Goal: Entertainment & Leisure: Browse casually

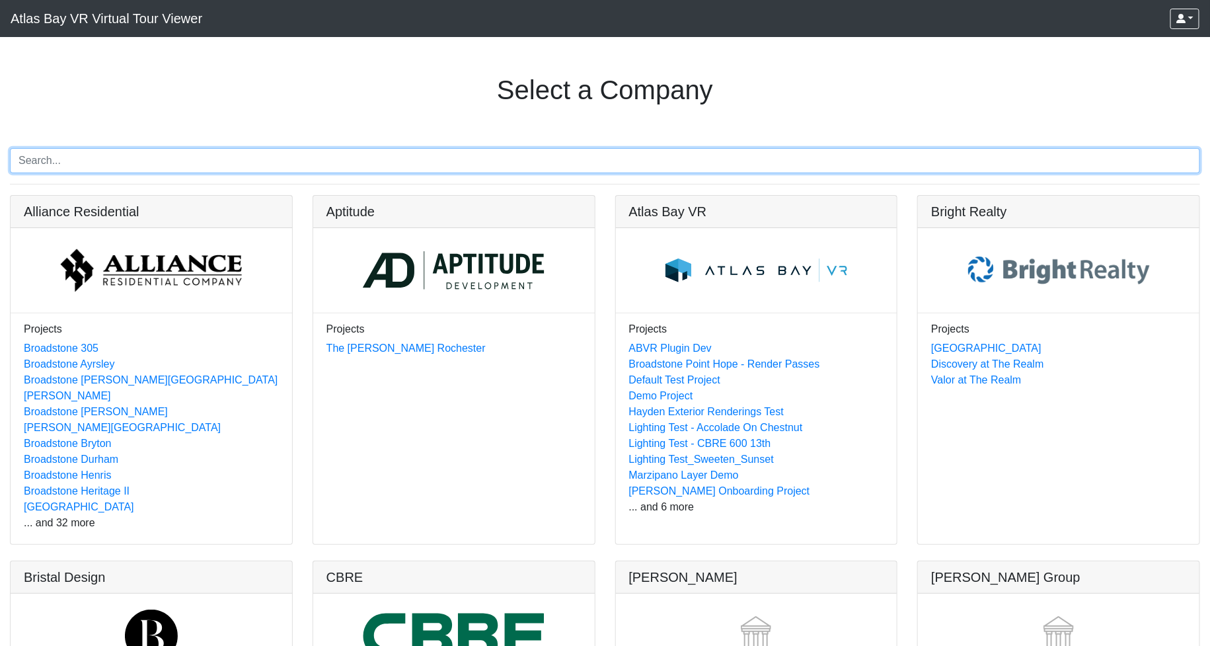
click at [157, 156] on input "Search" at bounding box center [605, 160] width 1191 height 25
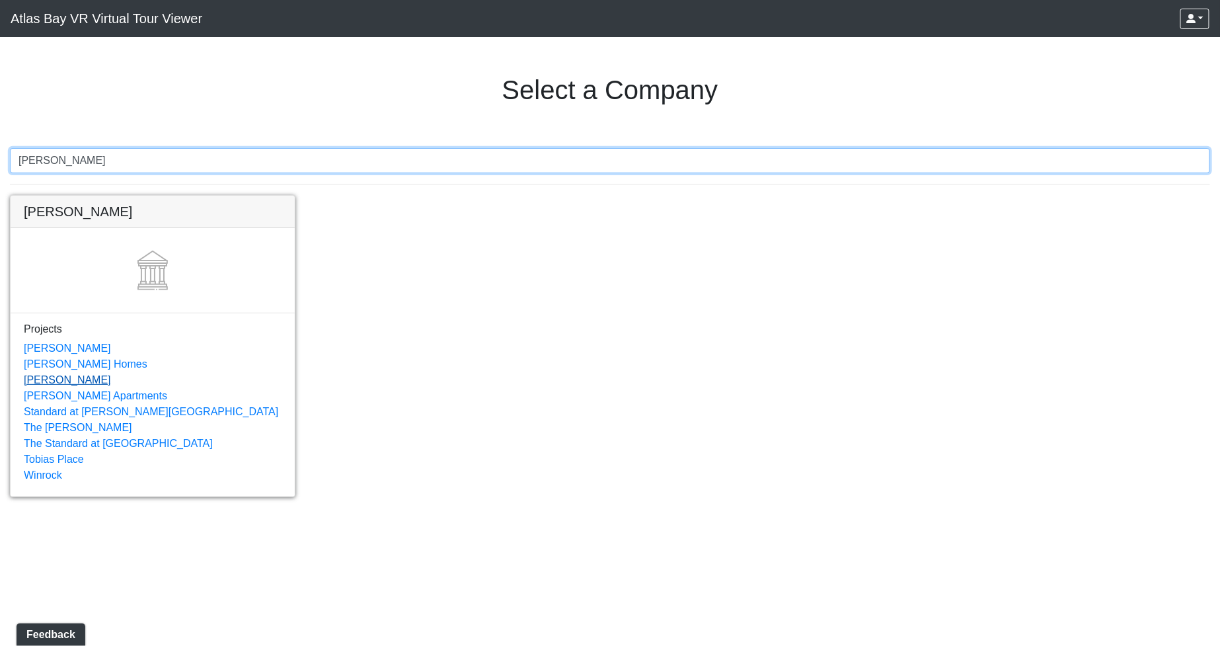
type input "[PERSON_NAME]"
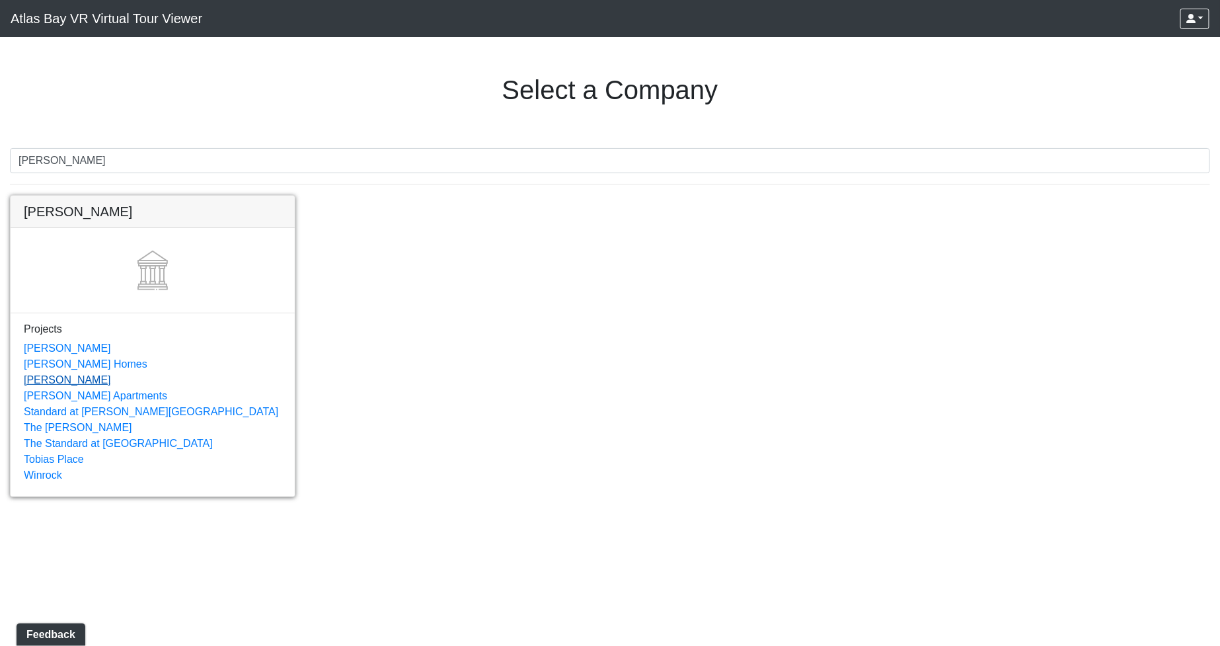
click at [37, 374] on link "[PERSON_NAME]" at bounding box center [67, 379] width 87 height 11
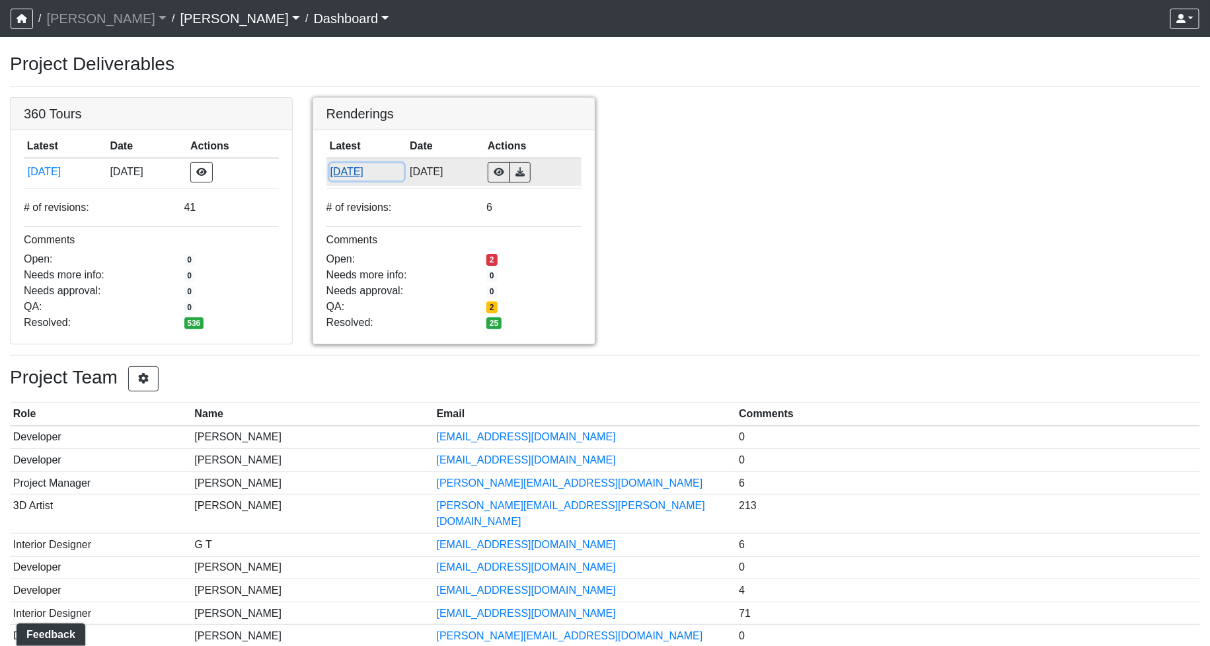
click at [350, 167] on button "9/3/2025" at bounding box center [367, 171] width 74 height 17
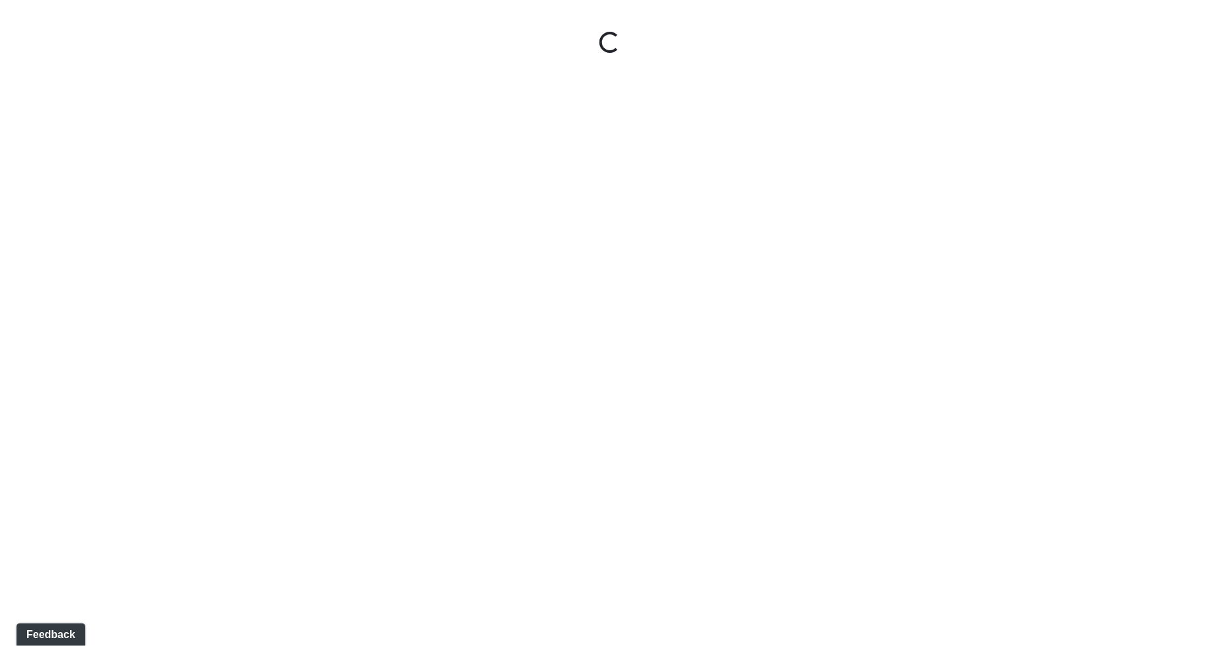
select select "6VdnVT9Vrp8q3KNuQpJodS"
select select "afzr5MpjUtAwt72FVNDqBr"
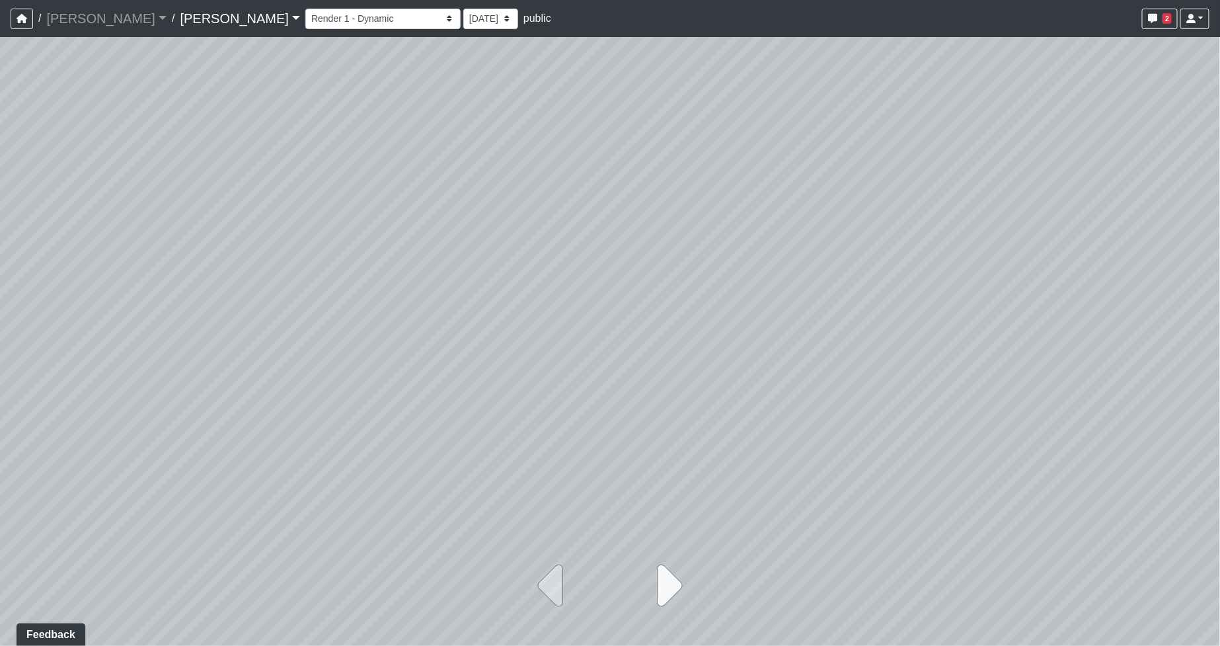
click at [658, 582] on icon at bounding box center [665, 586] width 33 height 66
select select "bAVCRVAHcGUfGtDWYmSm9v"
select select "8AhBK6QVJUrGnf1L7HxZRa"
click at [544, 578] on icon at bounding box center [554, 586] width 33 height 66
select select "6VdnVT9Vrp8q3KNuQpJodS"
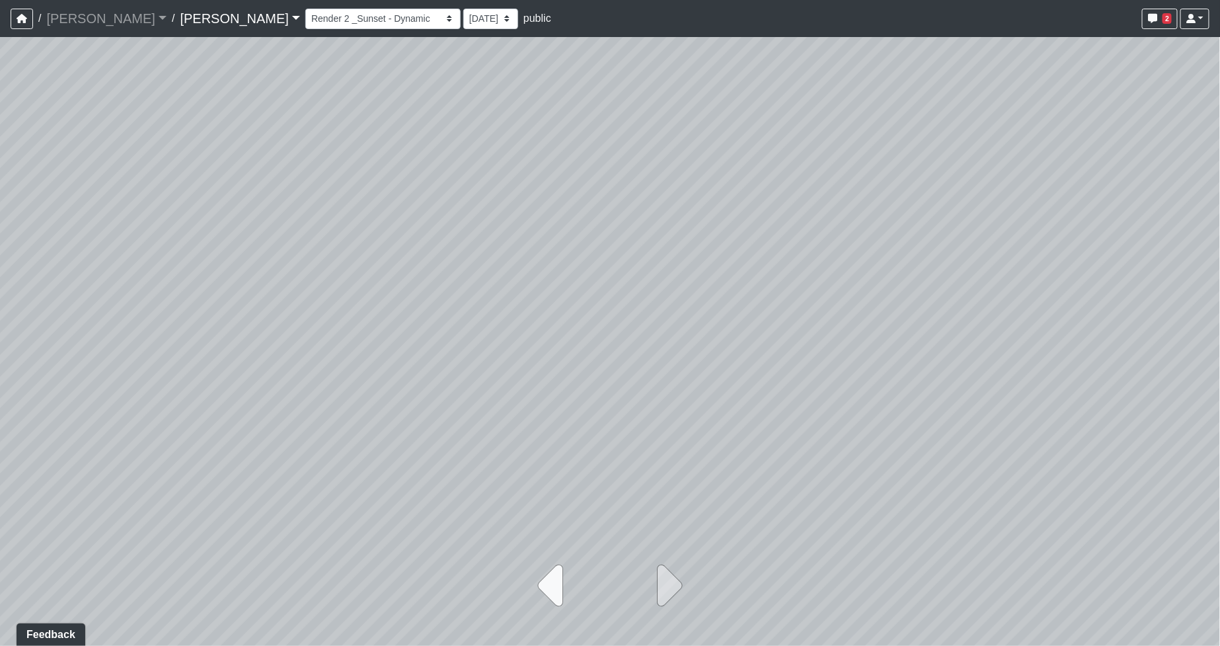
select select "afzr5MpjUtAwt72FVNDqBr"
click at [670, 586] on icon at bounding box center [665, 586] width 33 height 66
select select "bAVCRVAHcGUfGtDWYmSm9v"
select select "8AhBK6QVJUrGnf1L7HxZRa"
click at [560, 584] on icon at bounding box center [554, 586] width 33 height 66
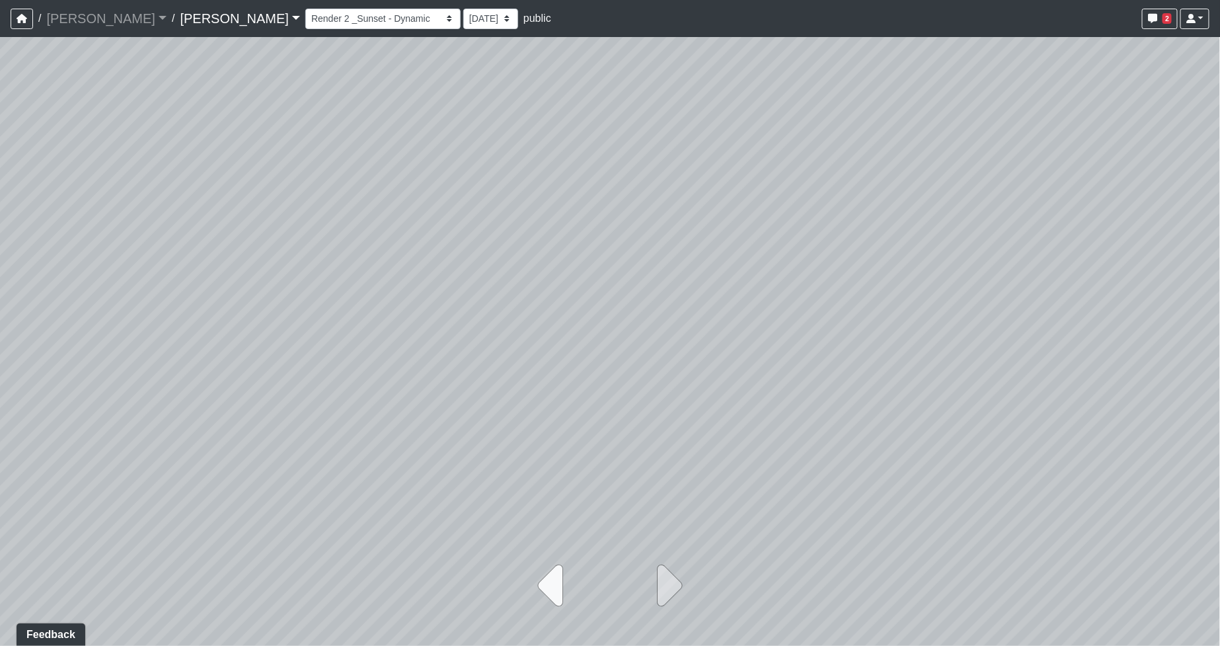
select select "6VdnVT9Vrp8q3KNuQpJodS"
select select "afzr5MpjUtAwt72FVNDqBr"
click at [678, 586] on icon at bounding box center [665, 586] width 33 height 66
select select "bAVCRVAHcGUfGtDWYmSm9v"
select select "8AhBK6QVJUrGnf1L7HxZRa"
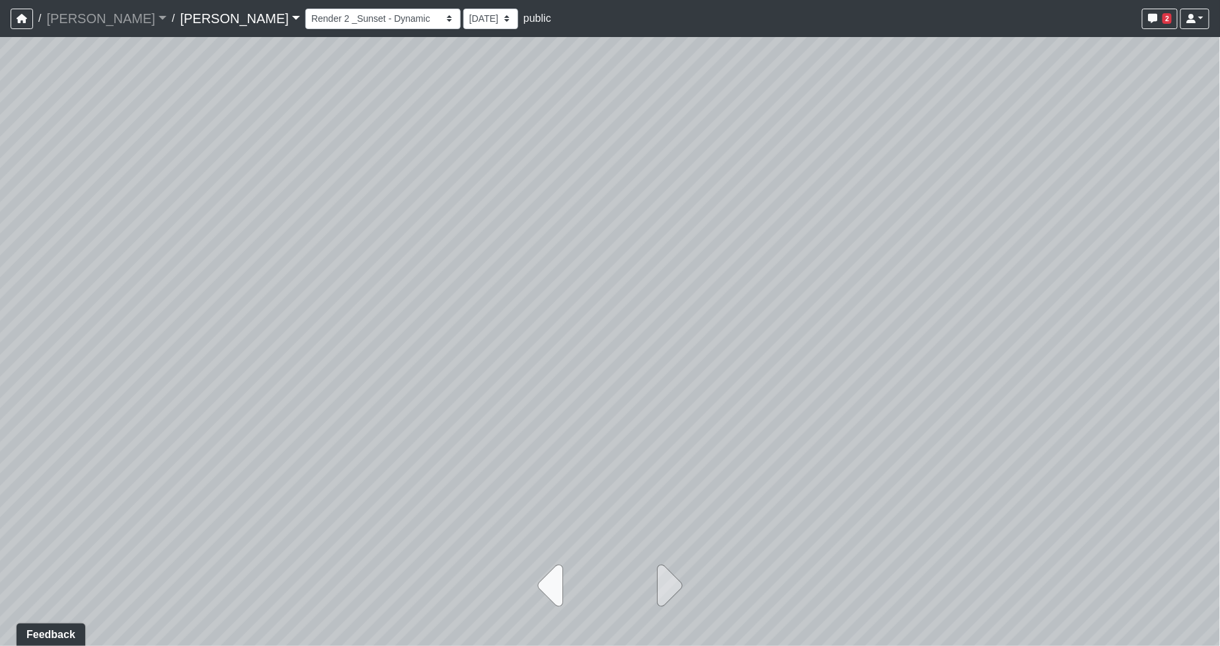
click at [563, 578] on icon at bounding box center [554, 586] width 33 height 66
select select "6VdnVT9Vrp8q3KNuQpJodS"
select select "afzr5MpjUtAwt72FVNDqBr"
click at [676, 584] on icon at bounding box center [665, 586] width 33 height 66
select select "bAVCRVAHcGUfGtDWYmSm9v"
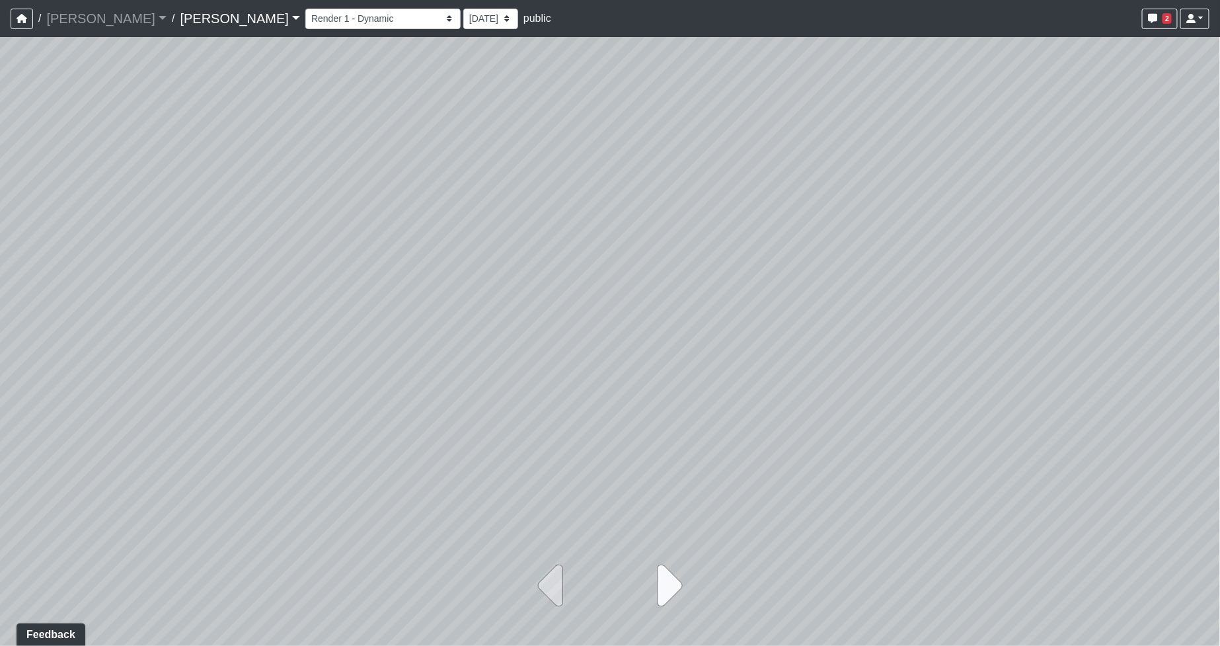
select select "8AhBK6QVJUrGnf1L7HxZRa"
click at [559, 577] on icon at bounding box center [554, 586] width 33 height 66
select select "6VdnVT9Vrp8q3KNuQpJodS"
select select "afzr5MpjUtAwt72FVNDqBr"
click at [676, 582] on icon at bounding box center [665, 586] width 33 height 66
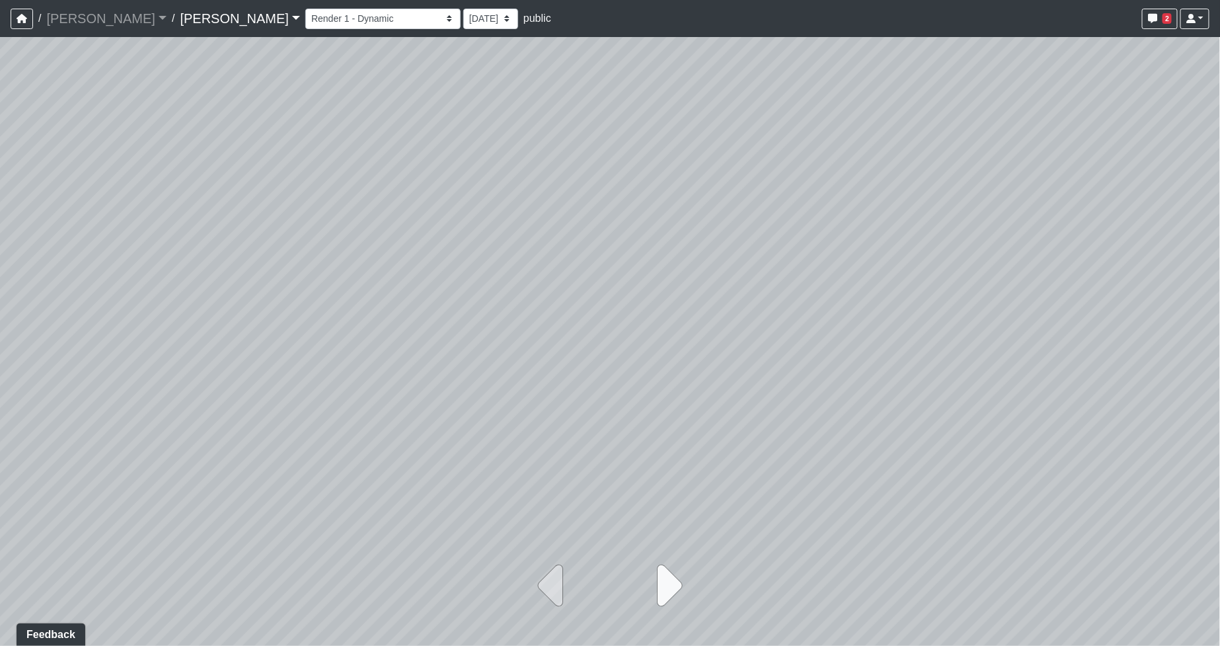
select select "bAVCRVAHcGUfGtDWYmSm9v"
select select "8AhBK6QVJUrGnf1L7HxZRa"
click at [555, 578] on icon at bounding box center [554, 586] width 33 height 66
select select "6VdnVT9Vrp8q3KNuQpJodS"
select select "afzr5MpjUtAwt72FVNDqBr"
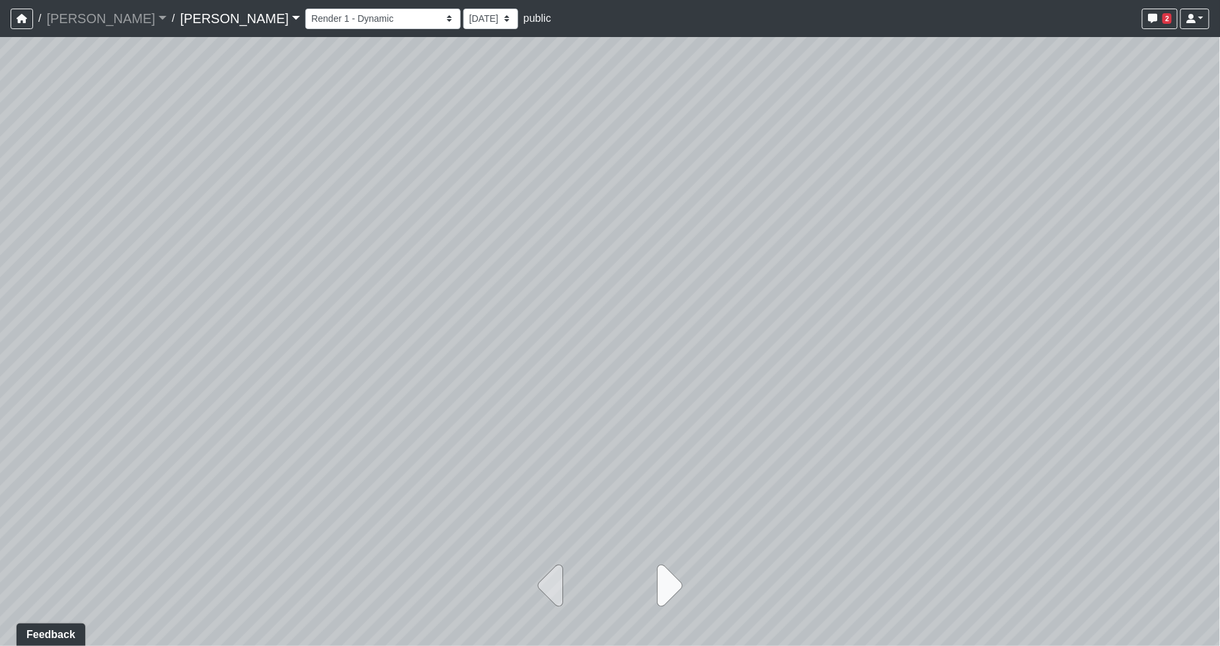
click at [674, 594] on icon at bounding box center [665, 586] width 33 height 66
select select "bAVCRVAHcGUfGtDWYmSm9v"
select select "8AhBK6QVJUrGnf1L7HxZRa"
click at [562, 591] on icon at bounding box center [554, 586] width 33 height 66
select select "6VdnVT9Vrp8q3KNuQpJodS"
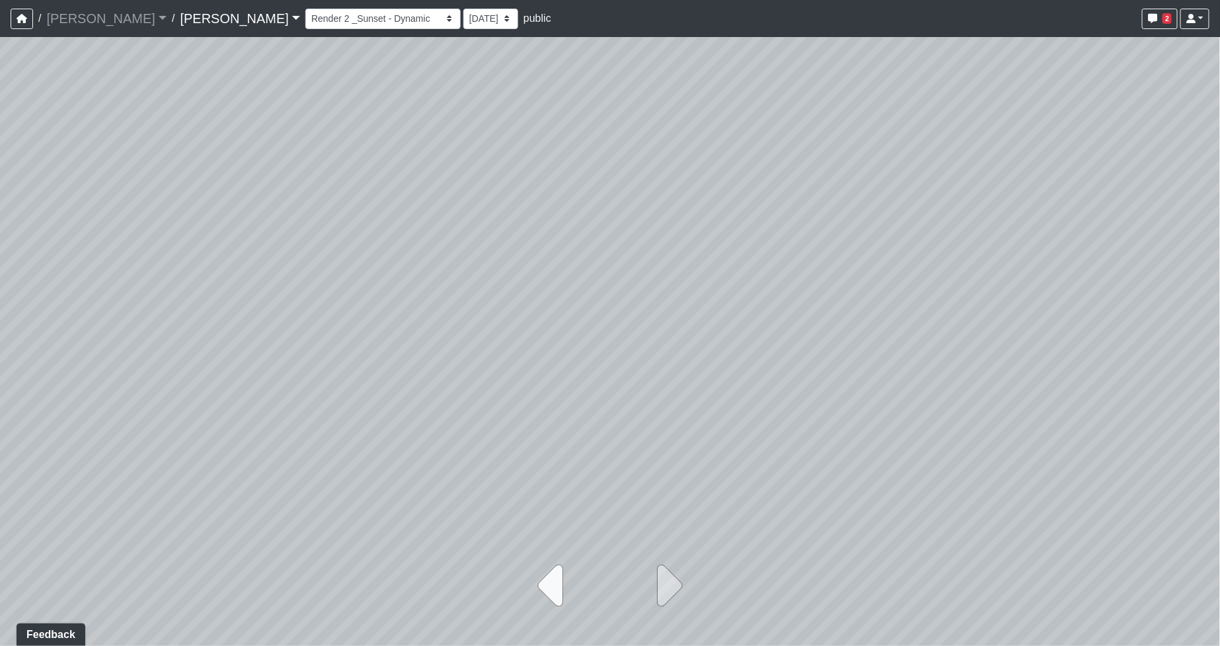
select select "afzr5MpjUtAwt72FVNDqBr"
click at [673, 584] on icon at bounding box center [665, 586] width 33 height 66
select select "bAVCRVAHcGUfGtDWYmSm9v"
select select "8AhBK6QVJUrGnf1L7HxZRa"
